Goal: Transaction & Acquisition: Purchase product/service

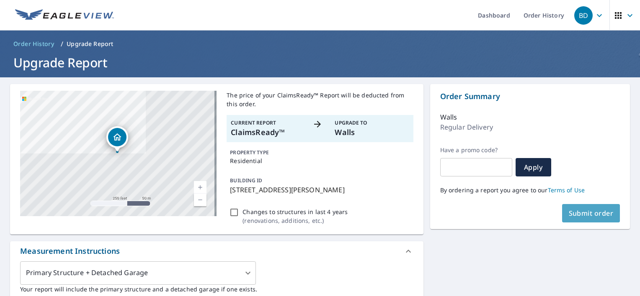
click at [581, 213] on span "Submit order" at bounding box center [591, 213] width 45 height 9
click at [363, 129] on p "Walls" at bounding box center [372, 132] width 74 height 11
click at [571, 211] on span "Submit order" at bounding box center [591, 213] width 45 height 9
click at [569, 213] on span "Submit order" at bounding box center [591, 213] width 45 height 9
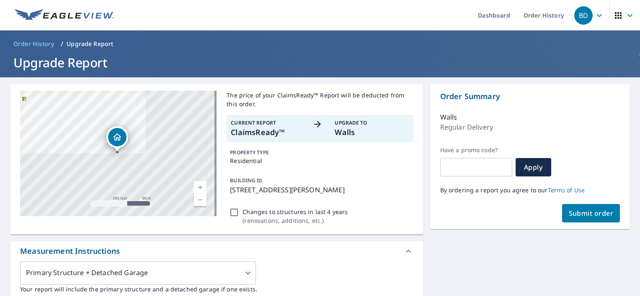
drag, startPoint x: 571, startPoint y: 211, endPoint x: 538, endPoint y: 218, distance: 34.3
click at [538, 218] on div "Submit order" at bounding box center [530, 213] width 180 height 18
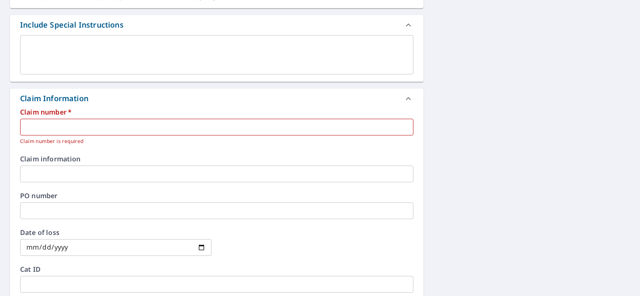
scroll to position [335, 0]
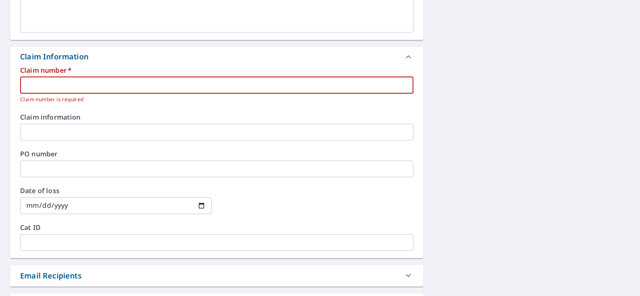
click at [153, 88] on input "text" at bounding box center [216, 85] width 393 height 17
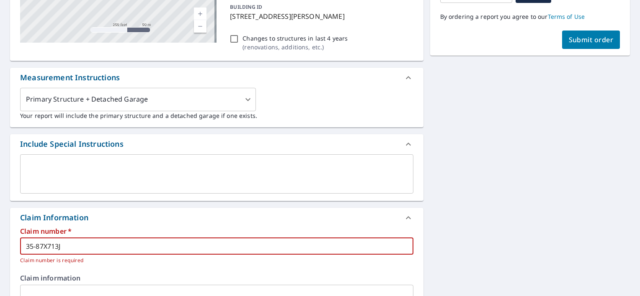
scroll to position [126, 0]
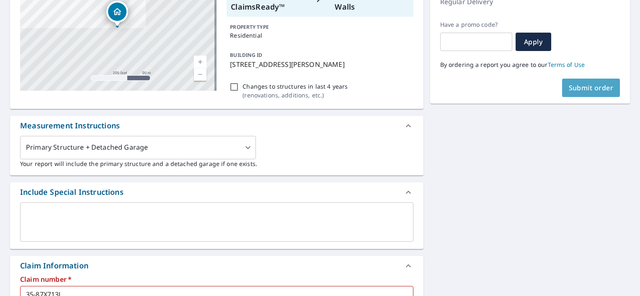
click at [582, 93] on button "Submit order" at bounding box center [591, 88] width 58 height 18
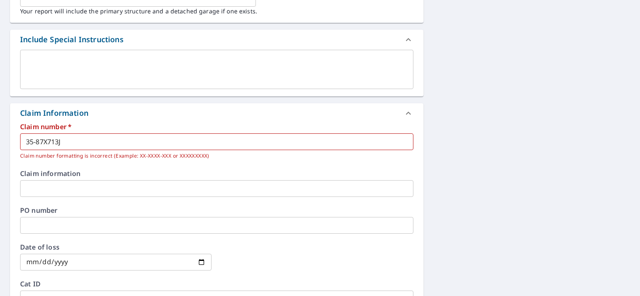
scroll to position [335, 0]
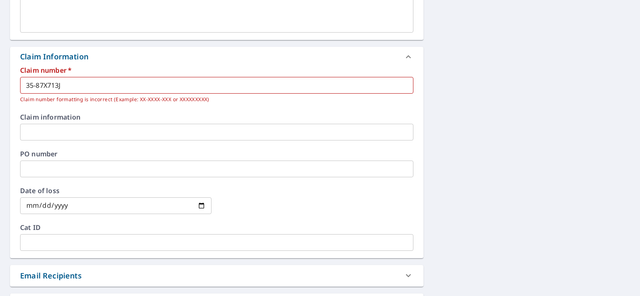
click at [53, 87] on input "35-87X713J" at bounding box center [216, 85] width 393 height 17
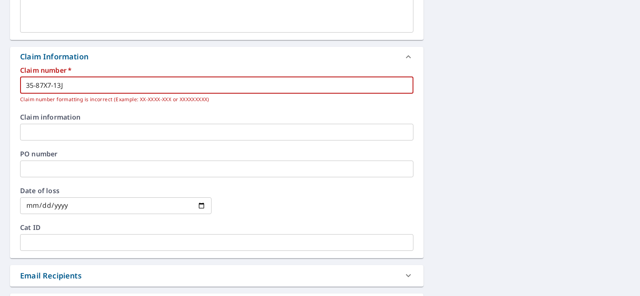
type input "35-87X7-13J"
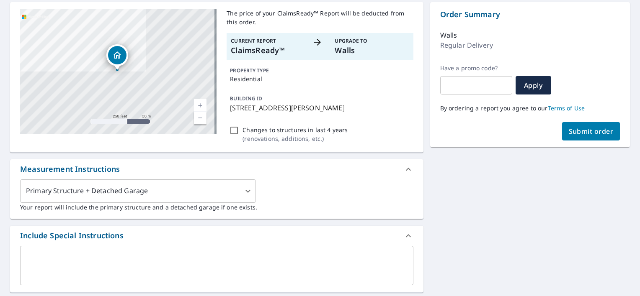
scroll to position [42, 0]
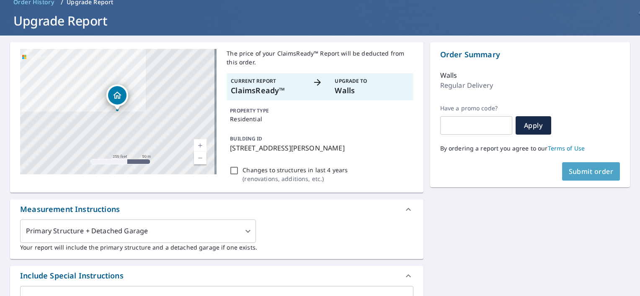
drag, startPoint x: 580, startPoint y: 167, endPoint x: 523, endPoint y: 151, distance: 59.2
click at [580, 167] on button "Submit order" at bounding box center [591, 171] width 58 height 18
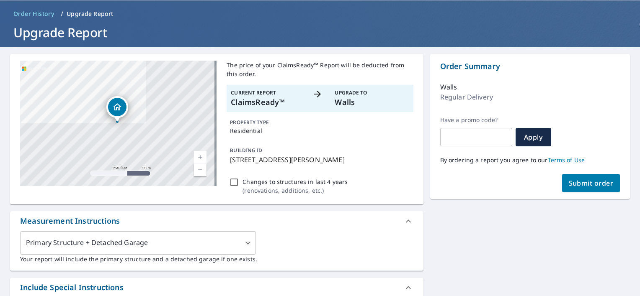
scroll to position [0, 0]
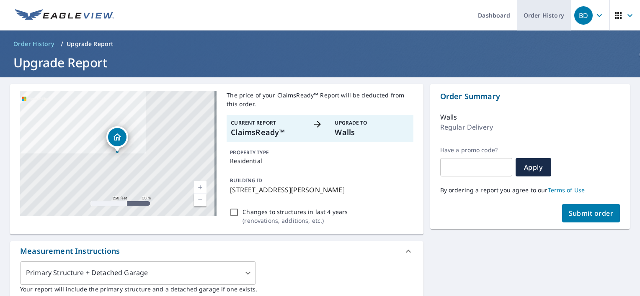
click at [529, 10] on link "Order History" at bounding box center [544, 15] width 54 height 31
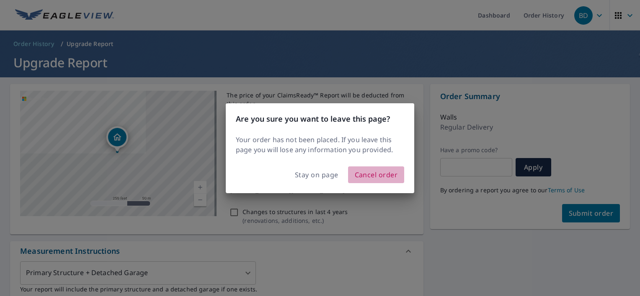
click at [373, 174] on span "Cancel order" at bounding box center [376, 175] width 43 height 12
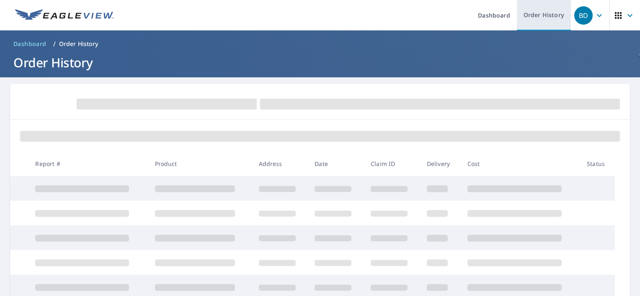
click at [533, 16] on link "Order History" at bounding box center [544, 15] width 54 height 31
click at [538, 15] on link "Order History" at bounding box center [544, 15] width 54 height 31
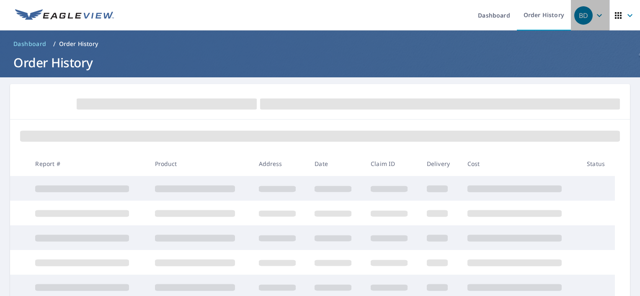
click at [594, 13] on icon "button" at bounding box center [599, 15] width 10 height 10
